Goal: Navigation & Orientation: Find specific page/section

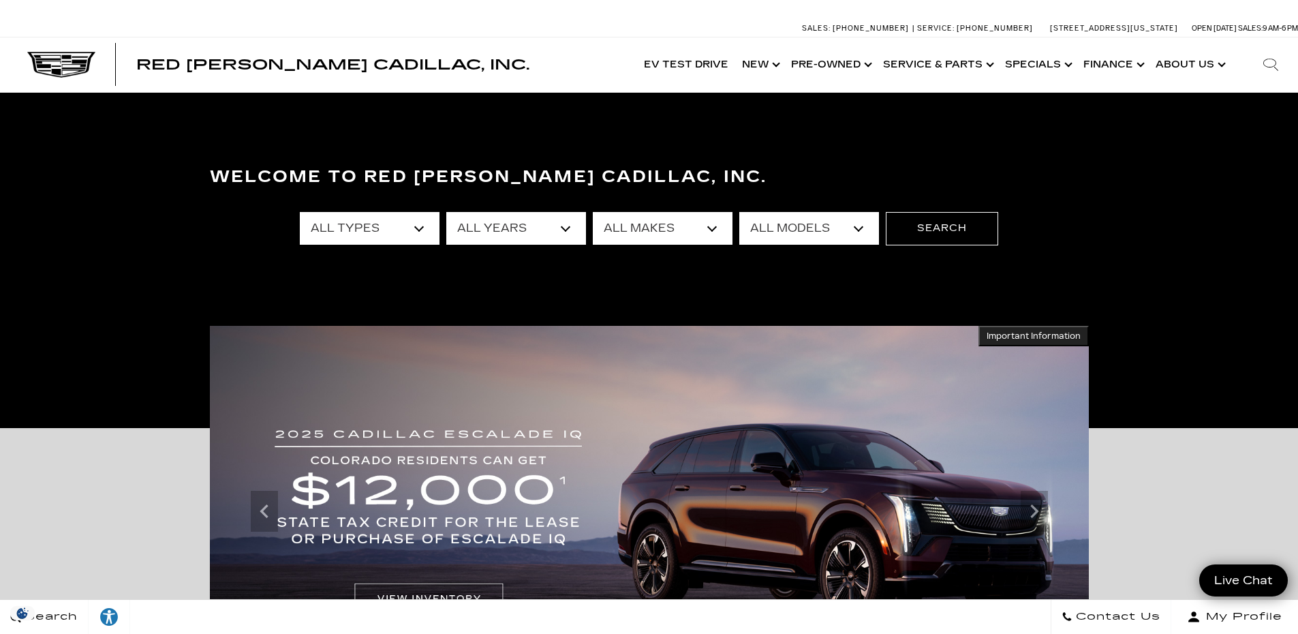
drag, startPoint x: 771, startPoint y: 60, endPoint x: 776, endPoint y: 115, distance: 55.4
click at [771, 60] on link "Show New" at bounding box center [759, 64] width 49 height 55
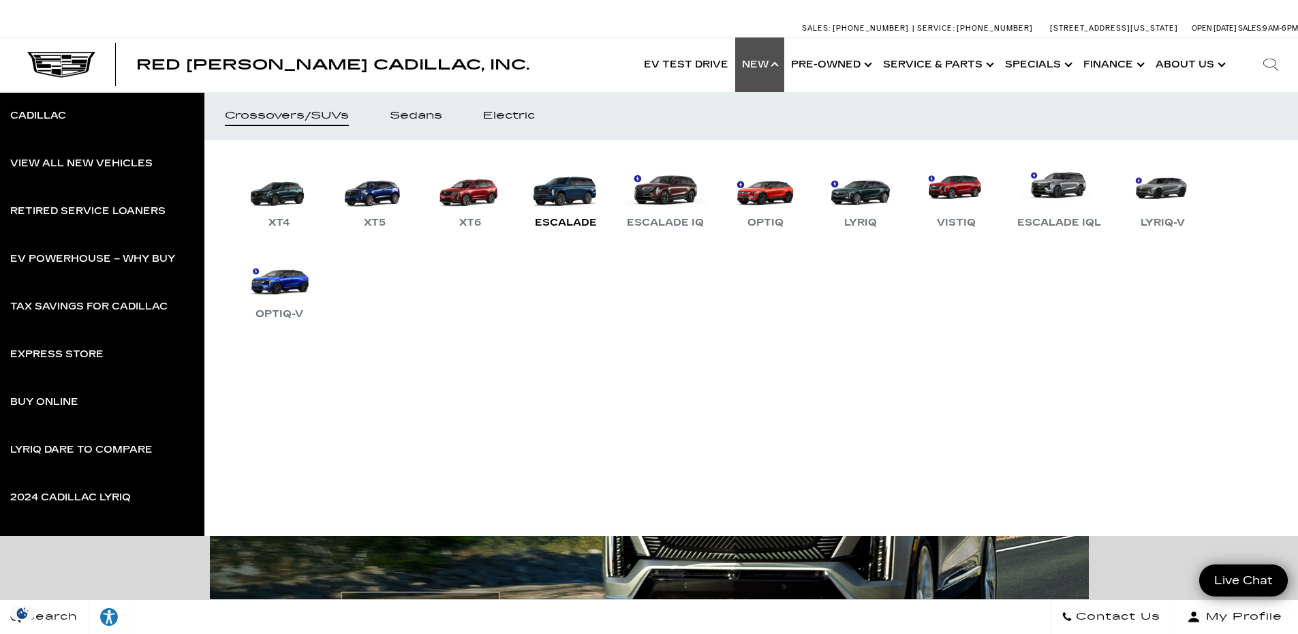
click at [559, 207] on link "Escalade" at bounding box center [566, 195] width 82 height 71
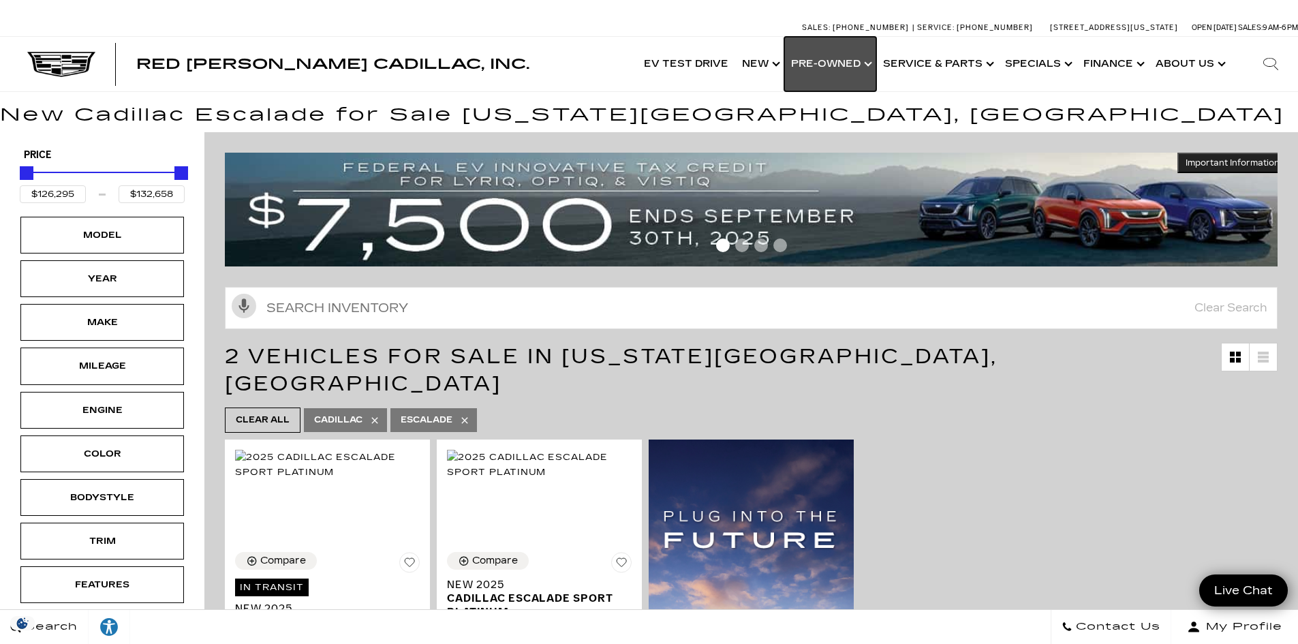
drag, startPoint x: 859, startPoint y: 50, endPoint x: 852, endPoint y: 57, distance: 9.2
click at [859, 50] on link "Show Pre-Owned" at bounding box center [831, 64] width 92 height 55
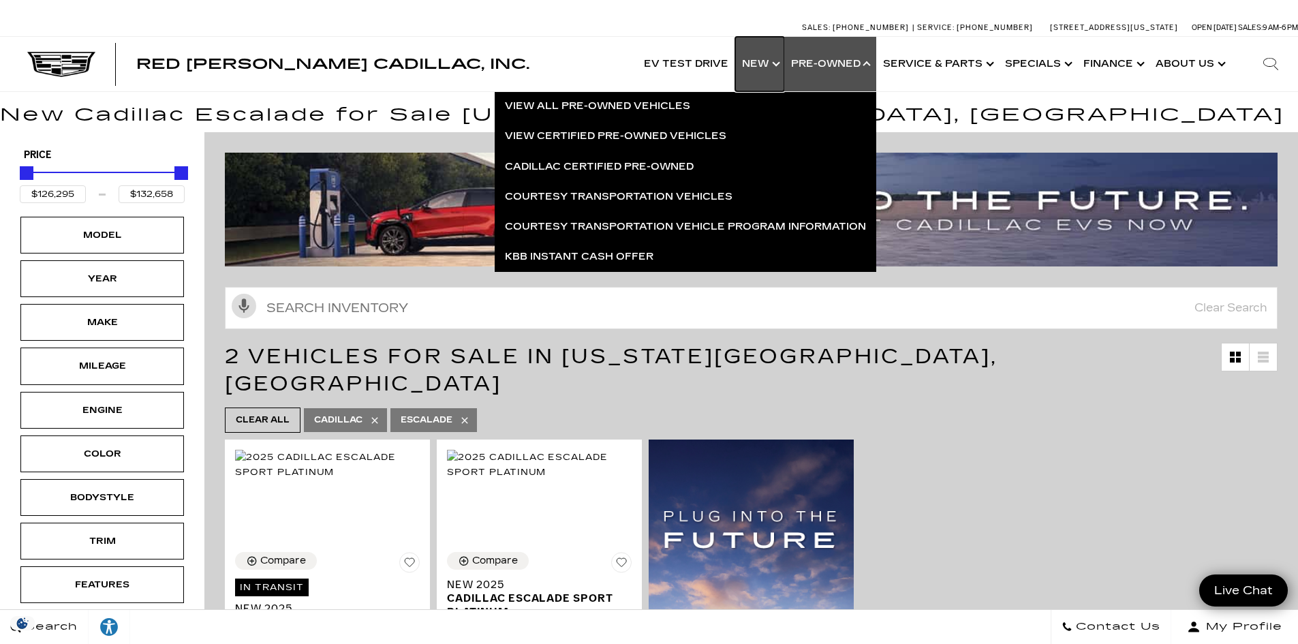
drag, startPoint x: 765, startPoint y: 63, endPoint x: 758, endPoint y: 77, distance: 15.2
click at [762, 40] on link "Show New" at bounding box center [759, 64] width 49 height 55
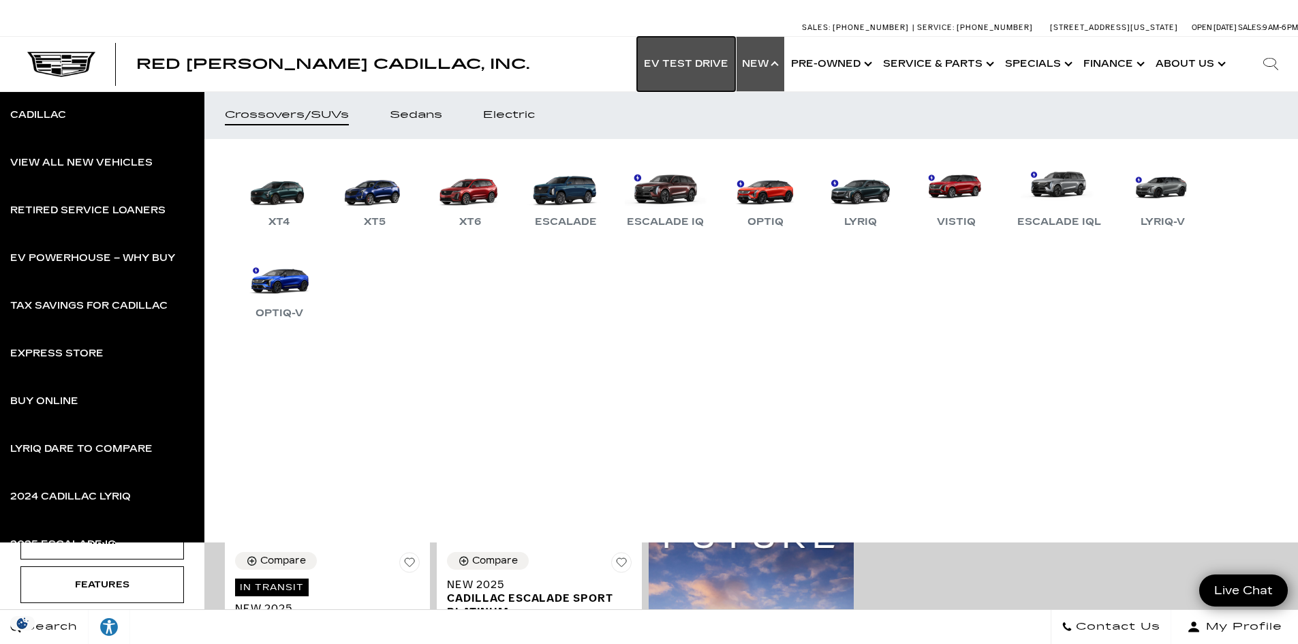
click at [699, 66] on link "EV Test Drive" at bounding box center [686, 64] width 98 height 55
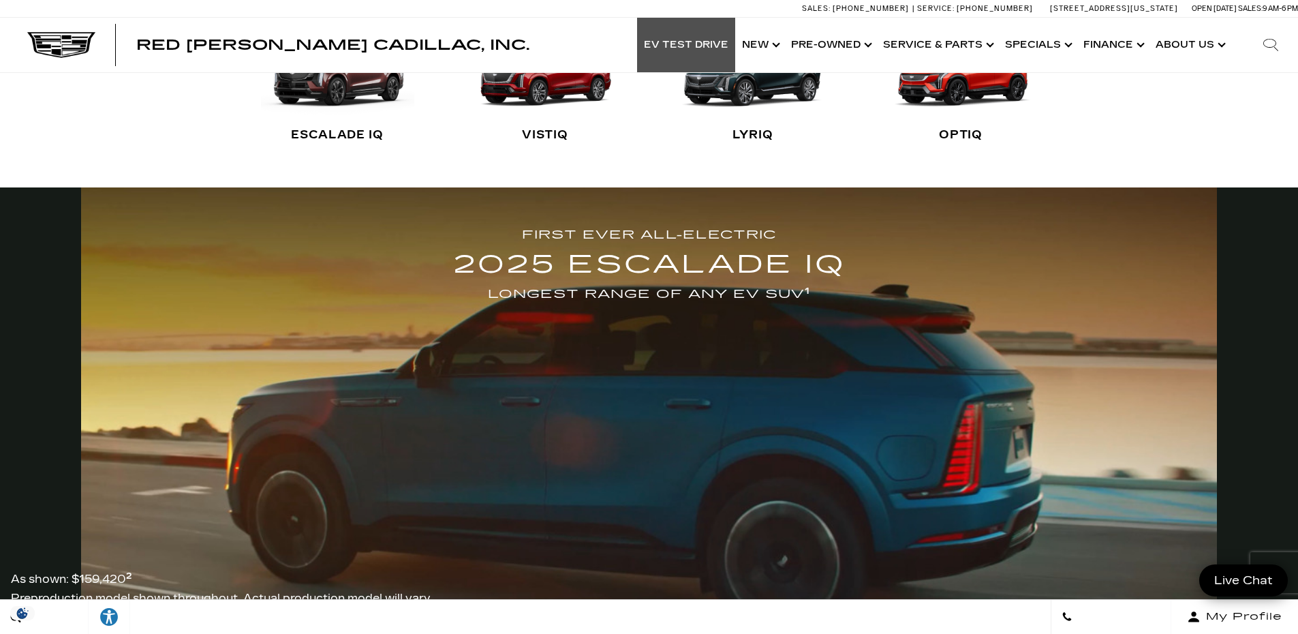
scroll to position [124, 0]
